Goal: Information Seeking & Learning: Check status

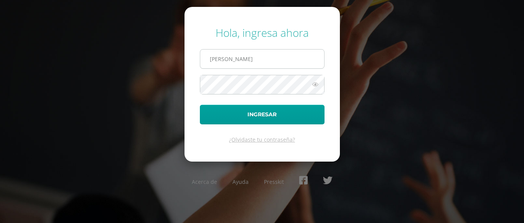
type input "[EMAIL_ADDRESS][DOMAIN_NAME]"
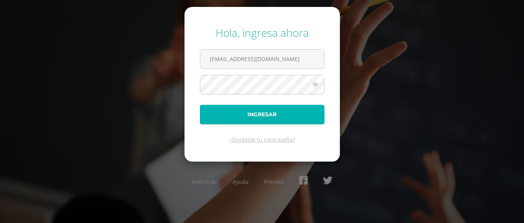
click at [249, 108] on button "Ingresar" at bounding box center [262, 115] width 125 height 20
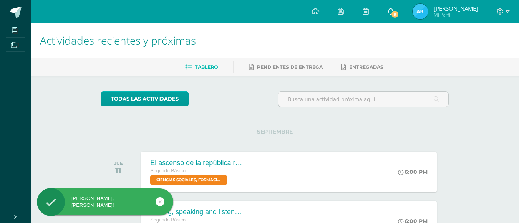
click at [390, 7] on link "9" at bounding box center [390, 11] width 25 height 23
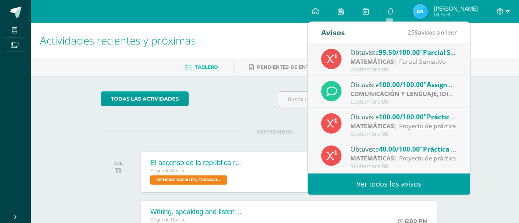
click at [347, 81] on div "Obtuviste 100.00/100.00 "Assignments-Richmond-1" en COMUNICACIÓN Y LENGUAJE, ID…" at bounding box center [388, 91] width 135 height 25
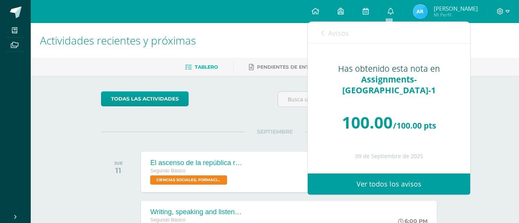
scroll to position [31, 0]
click at [322, 33] on icon at bounding box center [322, 33] width 3 height 6
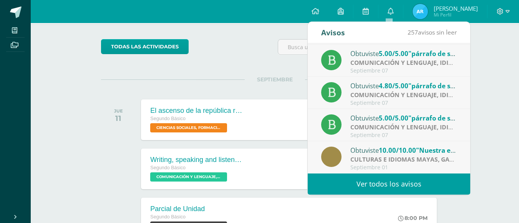
scroll to position [14, 0]
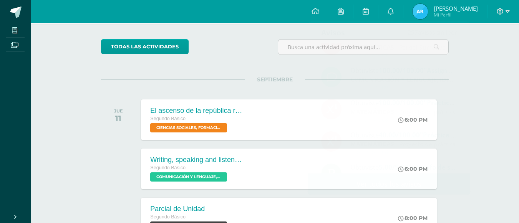
click at [448, 13] on span "Mi Perfil" at bounding box center [455, 15] width 44 height 7
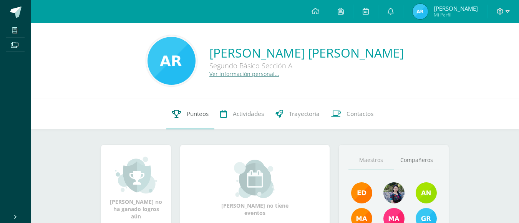
click at [195, 121] on link "Punteos" at bounding box center [190, 114] width 48 height 31
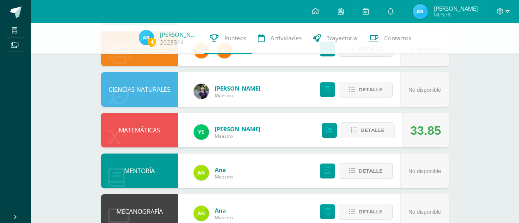
scroll to position [368, 0]
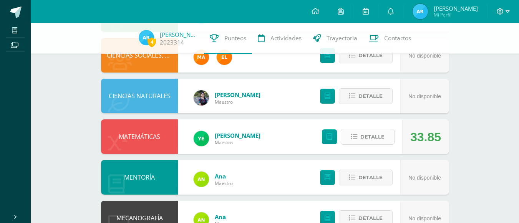
click at [367, 139] on span "Detalle" at bounding box center [372, 137] width 24 height 14
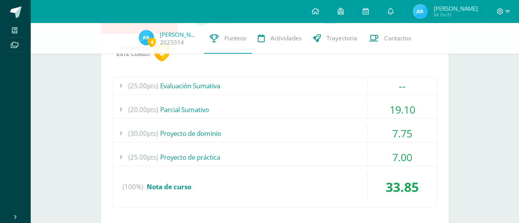
scroll to position [488, 0]
click at [367, 139] on div "7.75" at bounding box center [401, 132] width 69 height 17
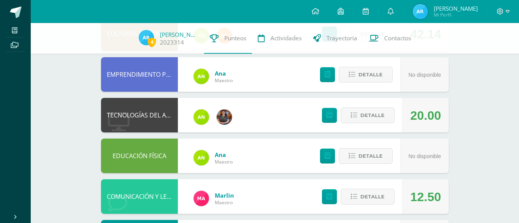
scroll to position [0, 0]
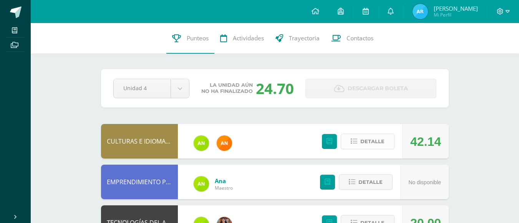
click at [369, 141] on span "Detalle" at bounding box center [372, 141] width 24 height 14
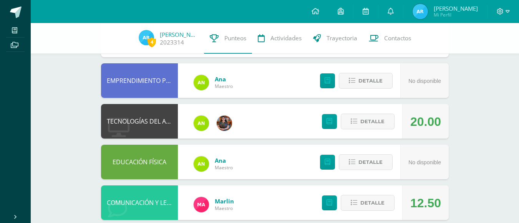
scroll to position [294, 0]
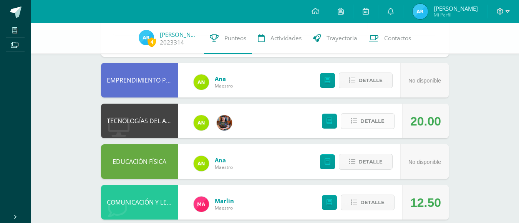
click at [366, 119] on span "Detalle" at bounding box center [372, 121] width 24 height 14
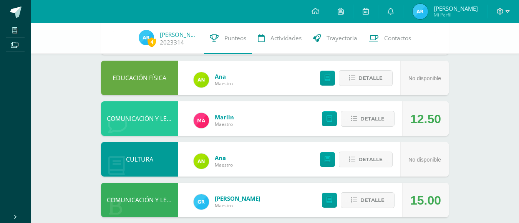
scroll to position [574, 0]
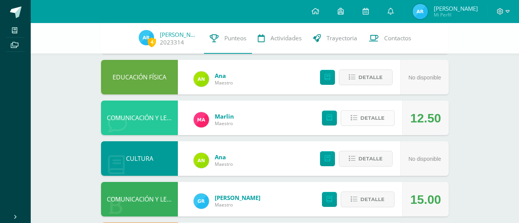
click at [366, 119] on span "Detalle" at bounding box center [372, 118] width 24 height 14
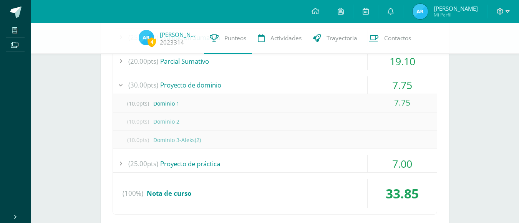
scroll to position [1122, 0]
